Goal: Find contact information: Find contact information

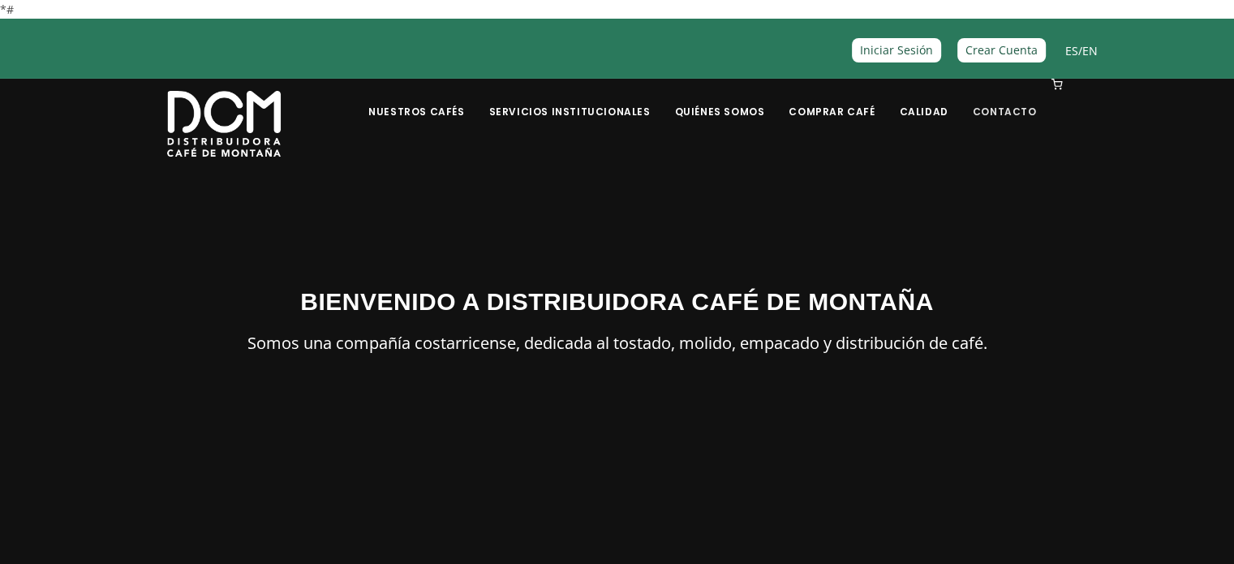
click at [1015, 116] on link "Contacto" at bounding box center [1005, 99] width 84 height 38
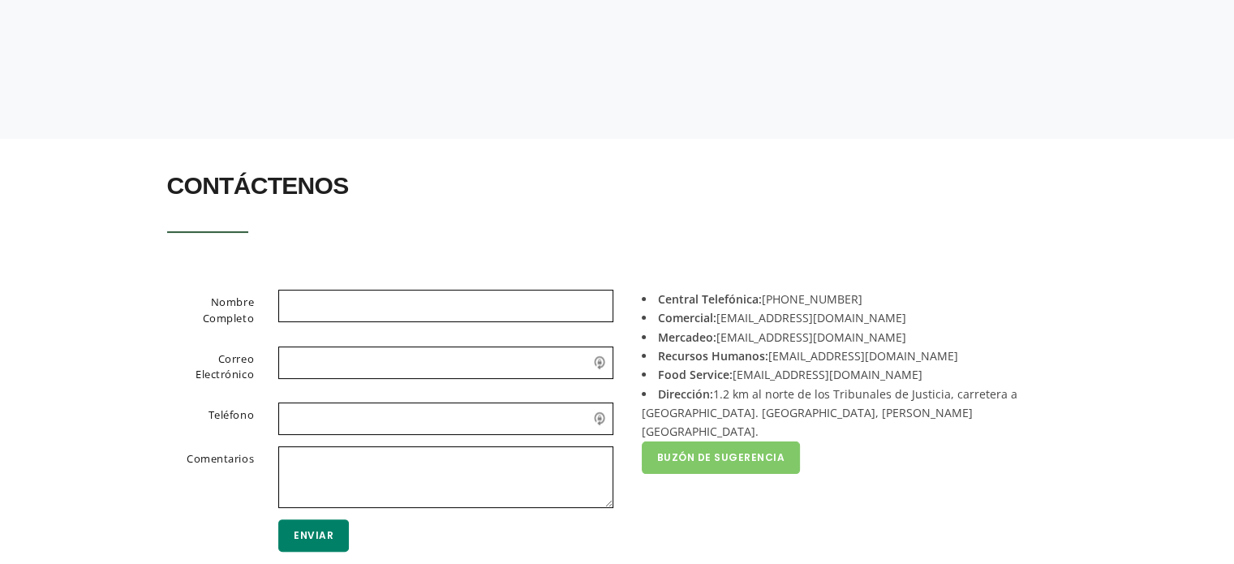
scroll to position [324, 0]
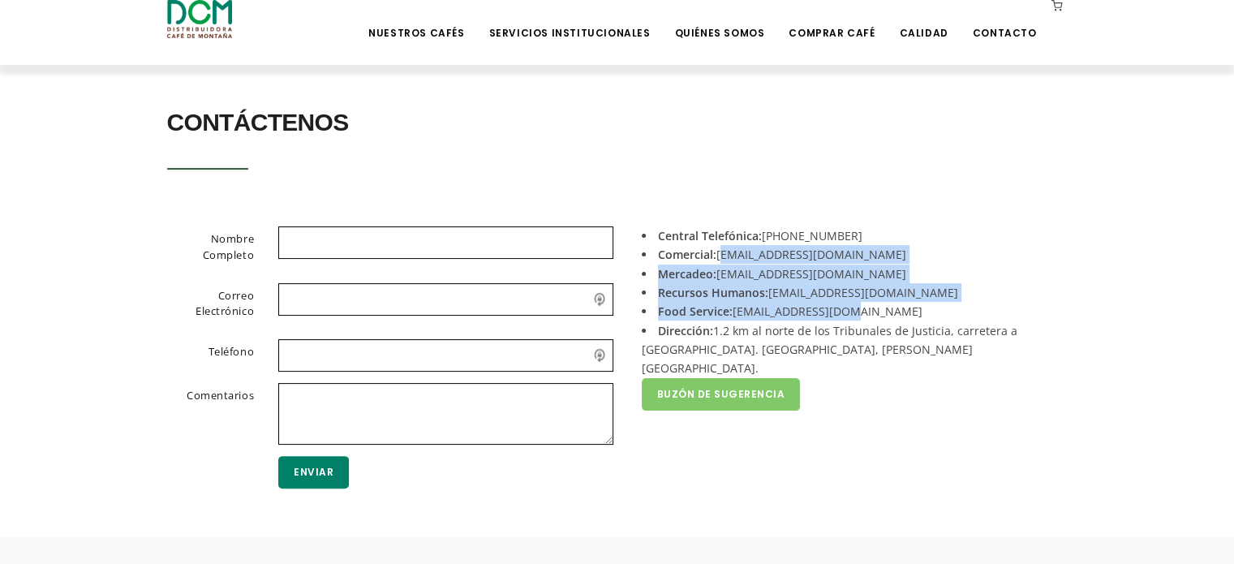
drag, startPoint x: 719, startPoint y: 254, endPoint x: 848, endPoint y: 310, distance: 141.3
click at [848, 310] on div "Central Telefónica: [PHONE_NUMBER] Comercial: [EMAIL_ADDRESS][DOMAIN_NAME] Merc…" at bounding box center [848, 365] width 462 height 278
copy div "[EMAIL_ADDRESS][DOMAIN_NAME] Mercadeo: [EMAIL_ADDRESS][DOMAIN_NAME] Recursos Hu…"
drag, startPoint x: 848, startPoint y: 236, endPoint x: 792, endPoint y: 234, distance: 56.8
click at [792, 234] on li "Central Telefónica: [PHONE_NUMBER]" at bounding box center [848, 235] width 414 height 19
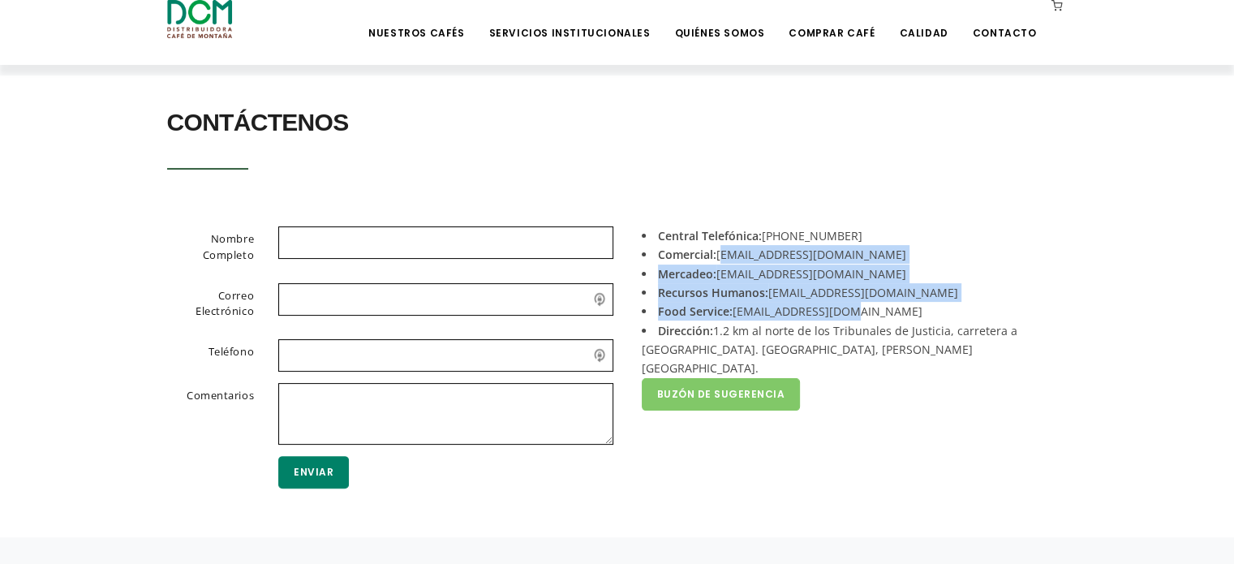
copy li "2442-0000"
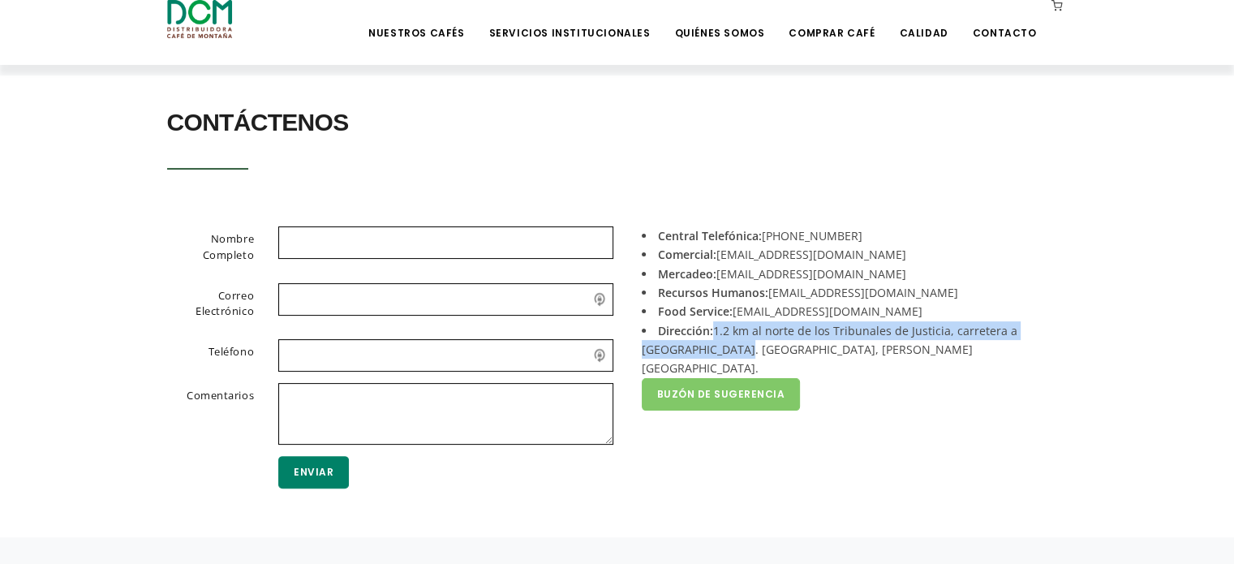
drag, startPoint x: 732, startPoint y: 328, endPoint x: 683, endPoint y: 349, distance: 52.7
click at [683, 349] on li "Dirección: 1.2 km al norte de los Tribunales de Justicia, carretera a Tuetal. […" at bounding box center [848, 349] width 414 height 57
copy li "1.2 km al norte de los Tribunales de Justicia, carretera a [GEOGRAPHIC_DATA]. […"
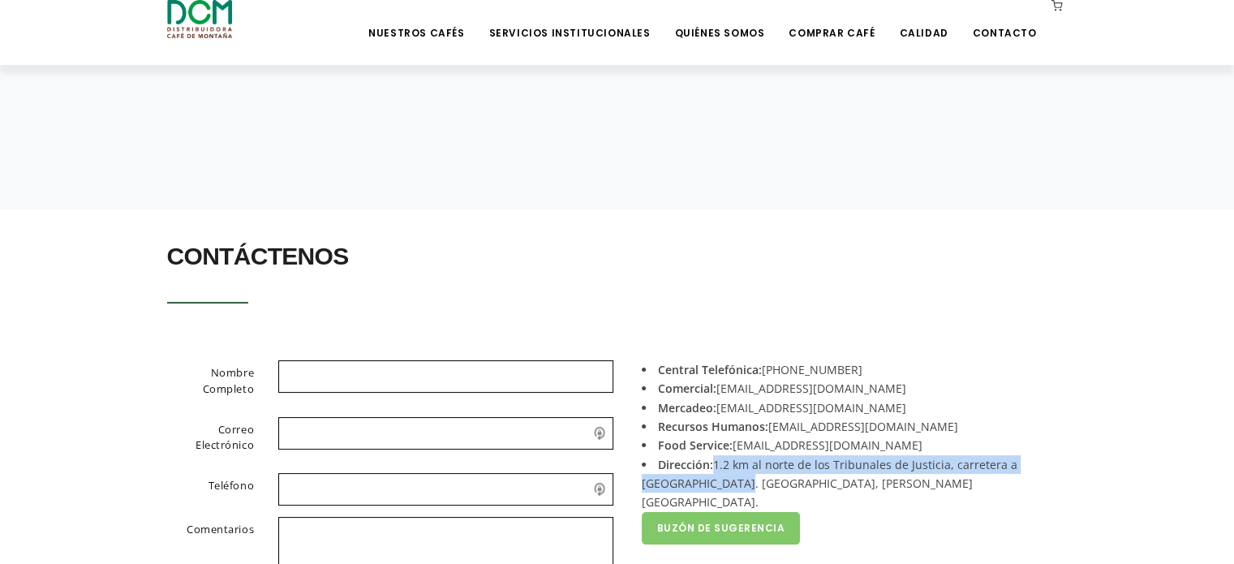
scroll to position [162, 0]
